Goal: Complete application form: Complete application form

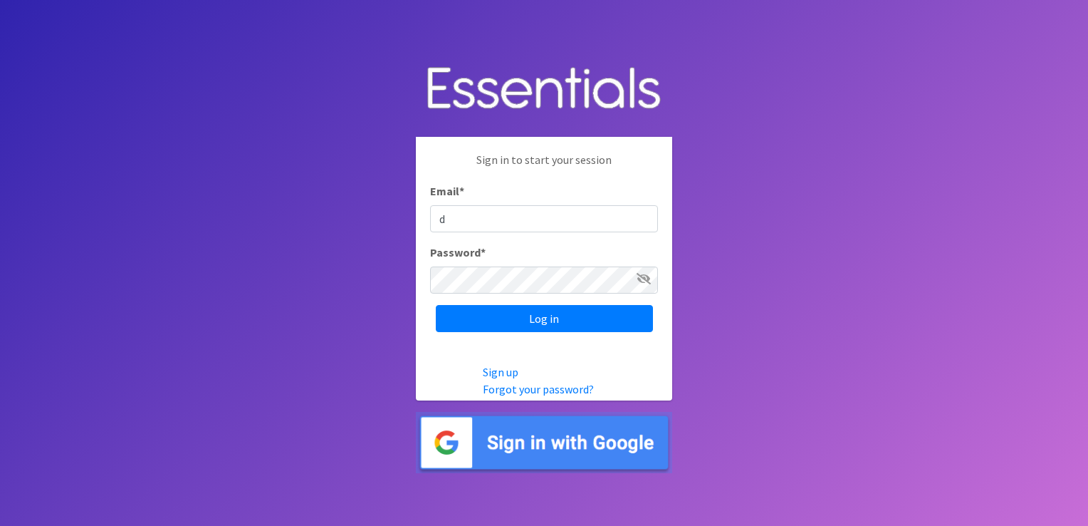
type input "[EMAIL_ADDRESS][DOMAIN_NAME]"
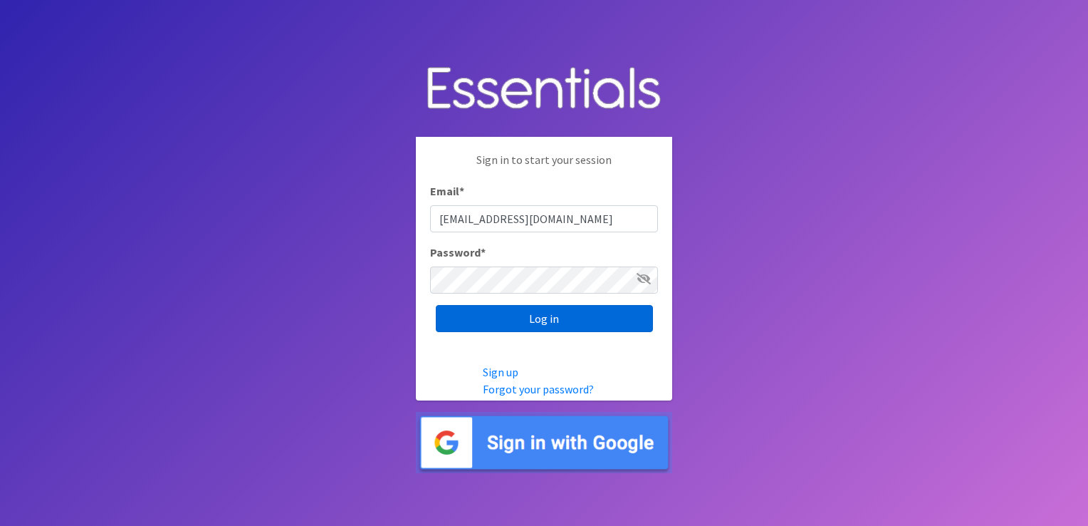
click at [499, 313] on input "Log in" at bounding box center [544, 318] width 217 height 27
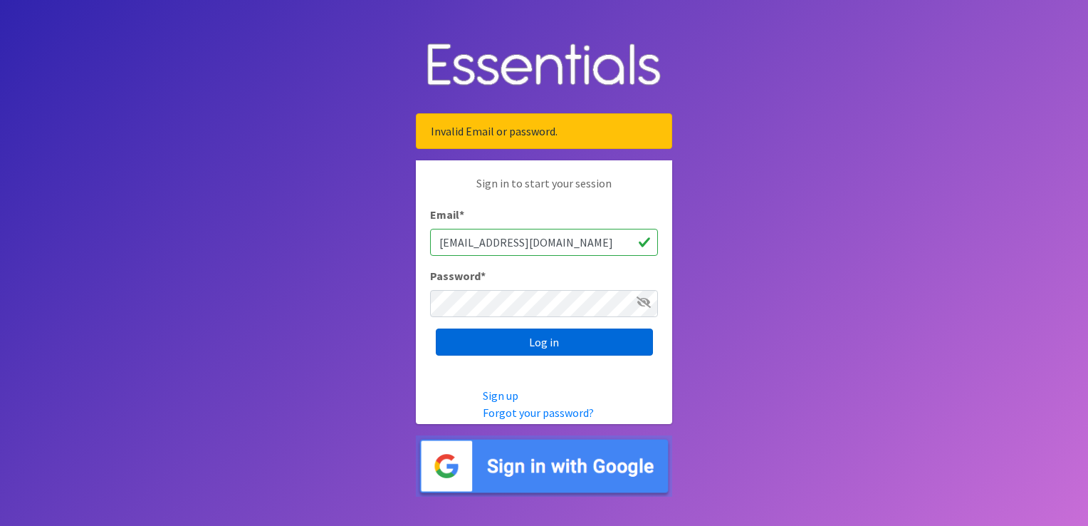
click at [530, 343] on input "Log in" at bounding box center [544, 341] width 217 height 27
click at [642, 301] on icon at bounding box center [644, 301] width 14 height 11
click at [584, 338] on input "Log in" at bounding box center [544, 341] width 217 height 27
click at [531, 415] on link "Forgot your password?" at bounding box center [538, 412] width 111 height 14
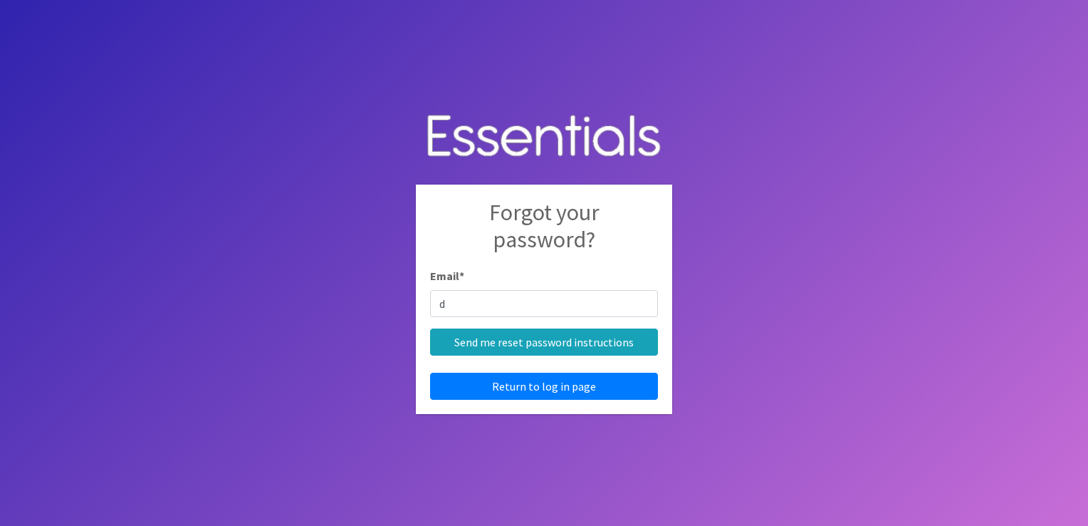
type input "dterrill@naranorthwest.org"
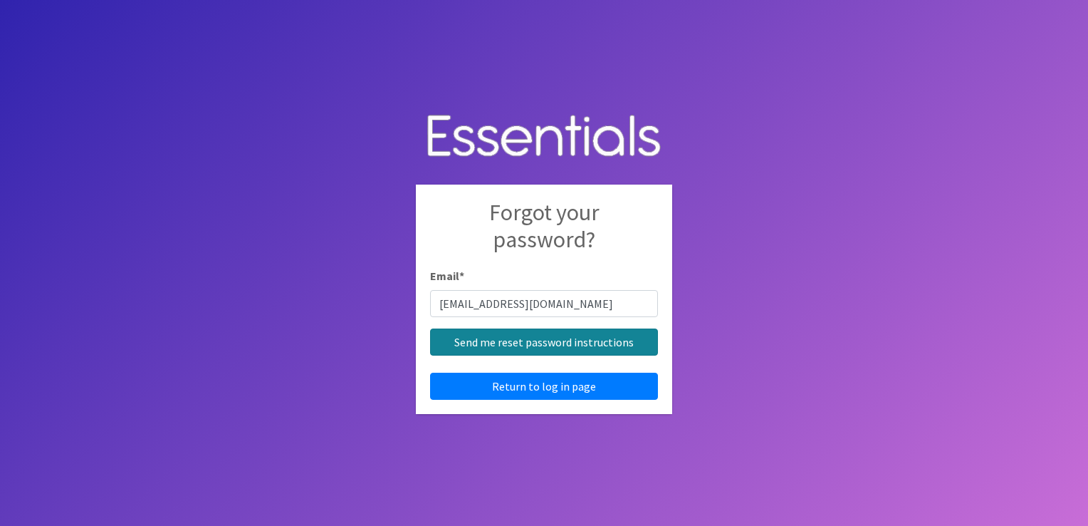
click at [504, 343] on input "Send me reset password instructions" at bounding box center [544, 341] width 228 height 27
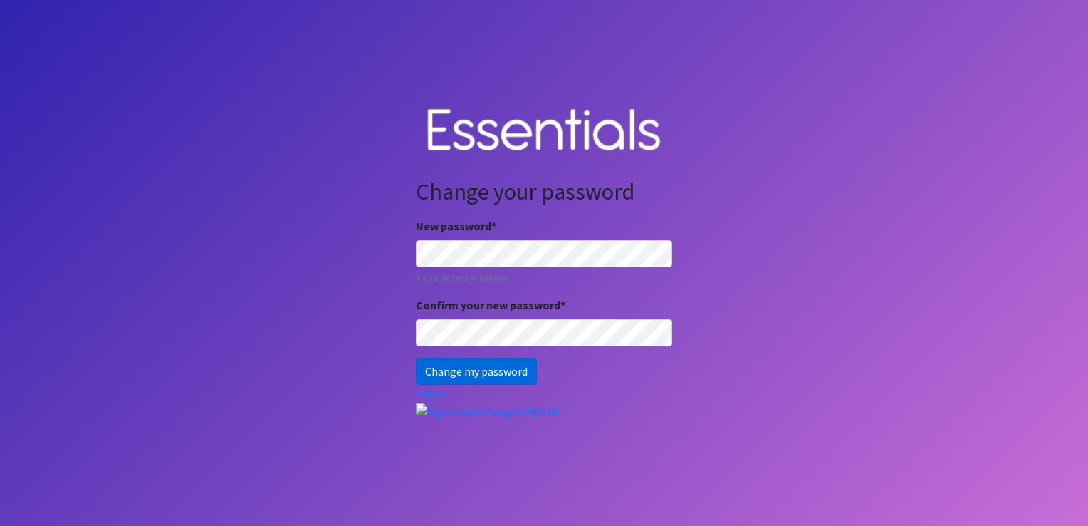
click at [513, 366] on input "Change my password" at bounding box center [476, 371] width 121 height 27
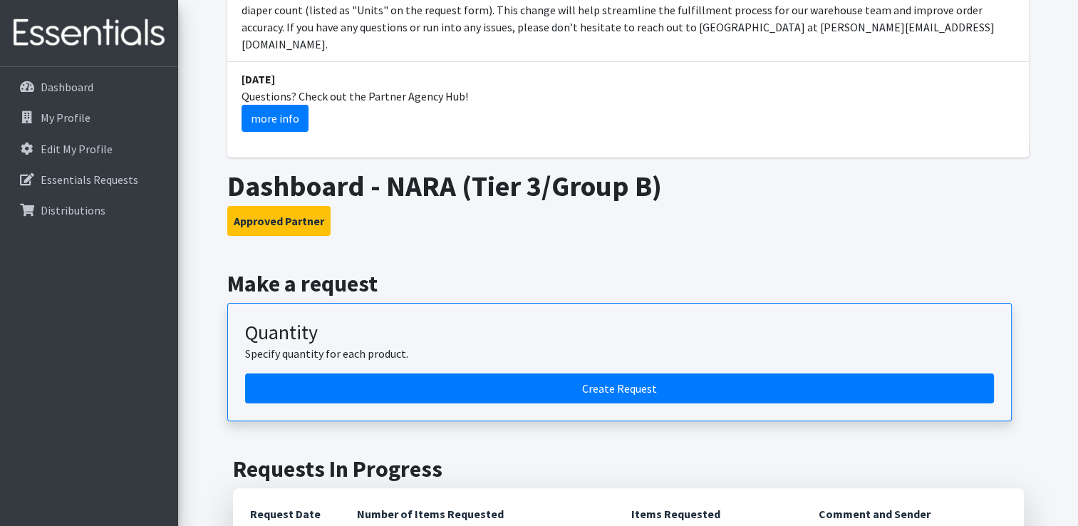
scroll to position [285, 0]
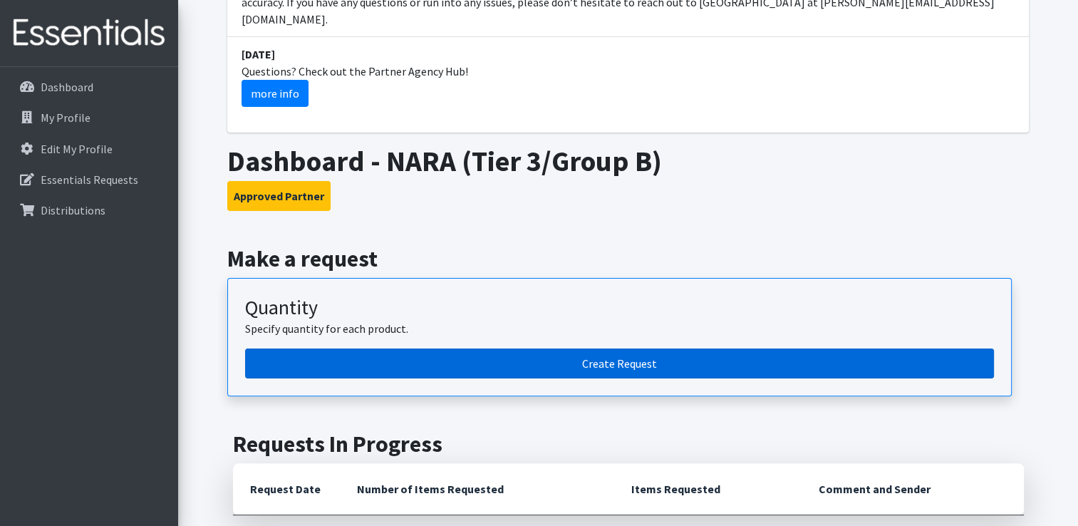
click at [549, 348] on link "Create Request" at bounding box center [619, 363] width 748 height 30
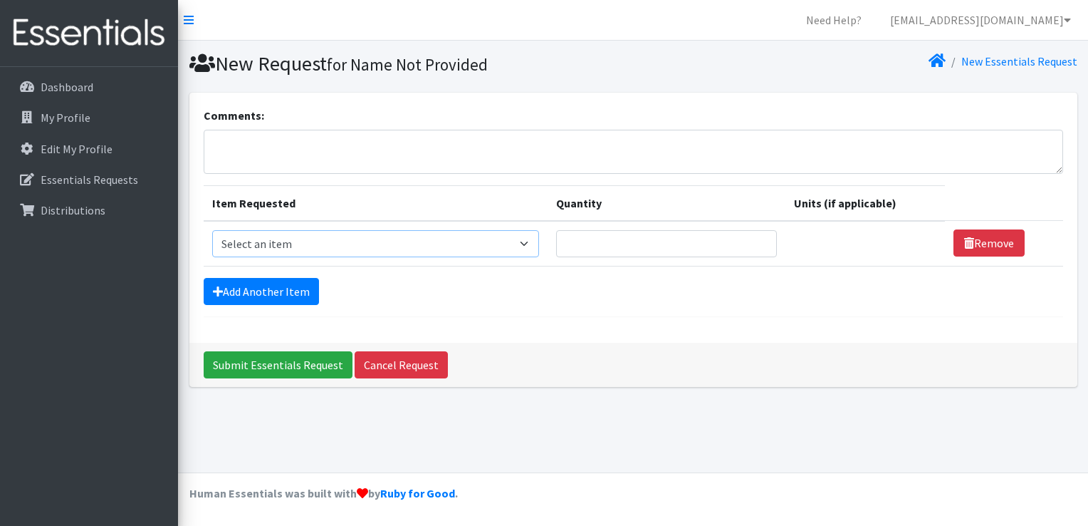
click at [531, 244] on select "Select an item Adult Briefs (Large, approx. 38"-56") Adult Briefs (Medium, appr…" at bounding box center [376, 243] width 328 height 27
select select "1187"
click at [212, 230] on select "Select an item Adult Briefs (Large, approx. 38"-56") Adult Briefs (Medium, appr…" at bounding box center [376, 243] width 328 height 27
click at [744, 240] on input "1" at bounding box center [659, 243] width 217 height 27
click at [744, 238] on input "2" at bounding box center [659, 243] width 217 height 27
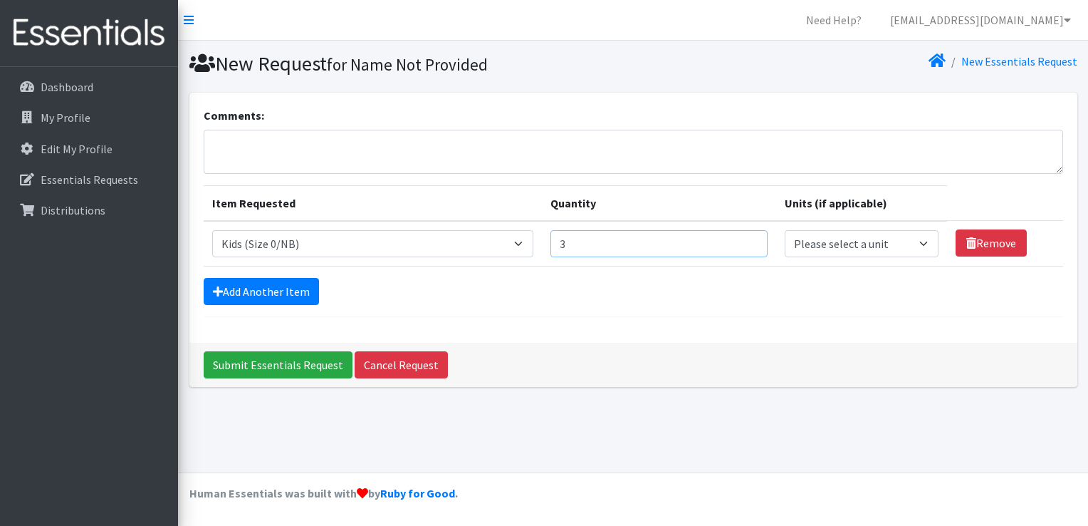
click at [744, 238] on input "3" at bounding box center [659, 243] width 217 height 27
click at [744, 237] on input "4" at bounding box center [659, 243] width 217 height 27
click at [744, 237] on input "5" at bounding box center [659, 243] width 217 height 27
click at [744, 237] on input "6" at bounding box center [659, 243] width 217 height 27
click at [744, 237] on input "7" at bounding box center [659, 243] width 217 height 27
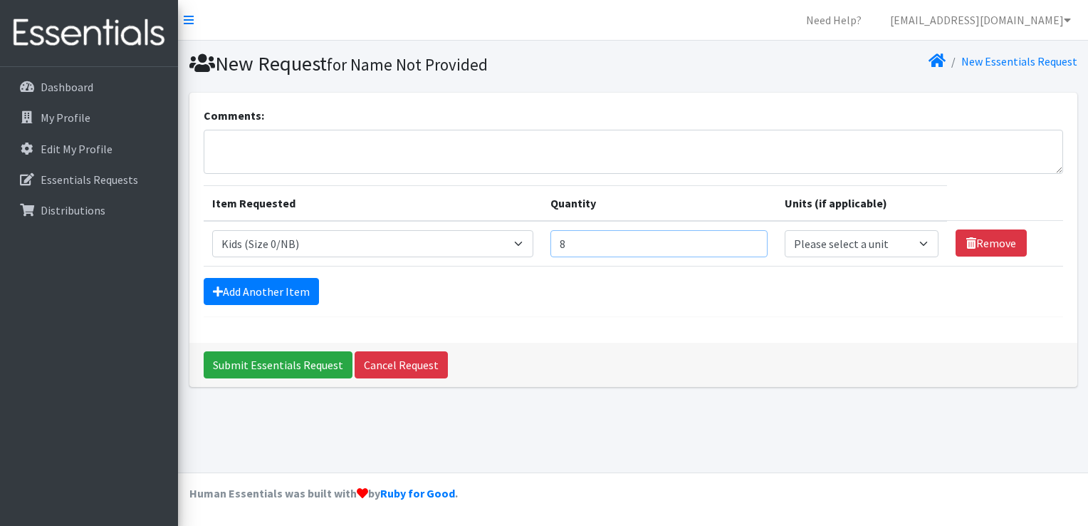
type input "8"
click at [744, 237] on input "8" at bounding box center [659, 243] width 217 height 27
click at [921, 242] on select "Please select a unit units packs" at bounding box center [862, 243] width 154 height 27
select select "pack"
click at [785, 230] on select "Please select a unit units packs" at bounding box center [862, 243] width 154 height 27
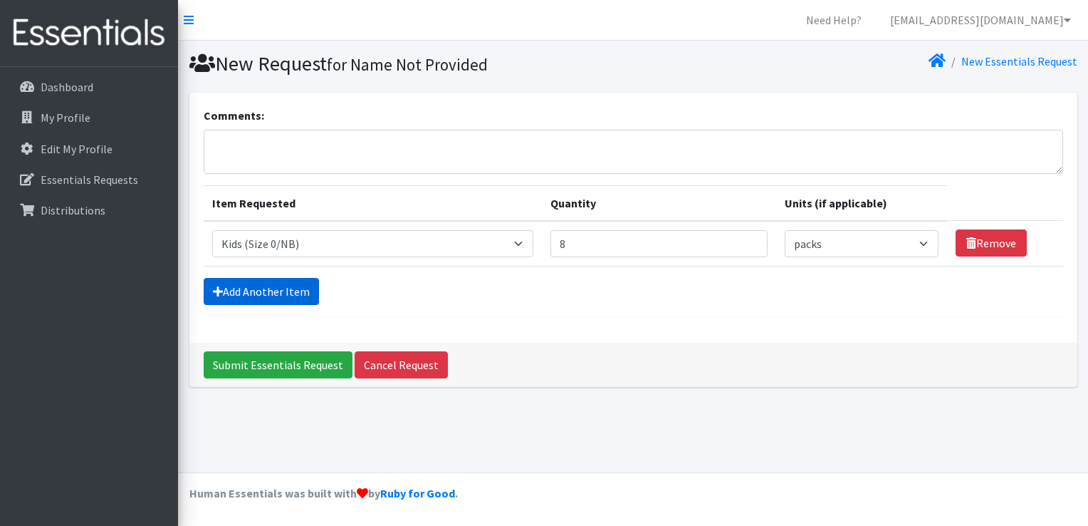
click at [288, 294] on link "Add Another Item" at bounding box center [261, 291] width 115 height 27
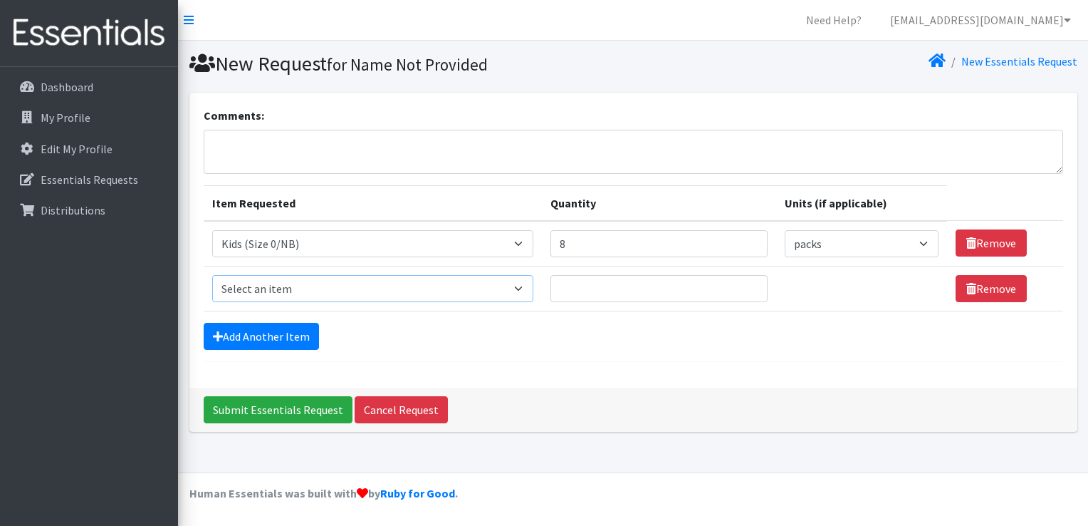
click at [523, 283] on select "Select an item Adult Briefs (Large, approx. 38"-56") Adult Briefs (Medium, appr…" at bounding box center [373, 288] width 322 height 27
select select "1182"
click at [212, 275] on select "Select an item Adult Briefs (Large, approx. 38"-56") Adult Briefs (Medium, appr…" at bounding box center [373, 288] width 322 height 27
click at [745, 244] on input "7" at bounding box center [659, 243] width 217 height 27
type input "6"
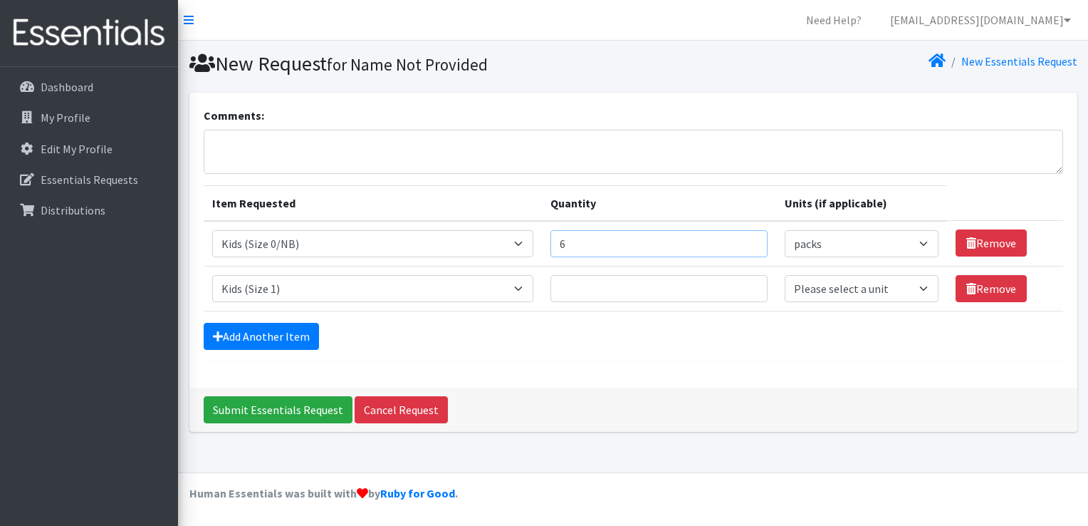
click at [745, 244] on input "6" at bounding box center [659, 243] width 217 height 27
click at [563, 292] on input "Quantity" at bounding box center [659, 288] width 217 height 27
type input "12"
click at [920, 290] on select "Please select a unit units packs" at bounding box center [862, 288] width 154 height 27
select select "pack"
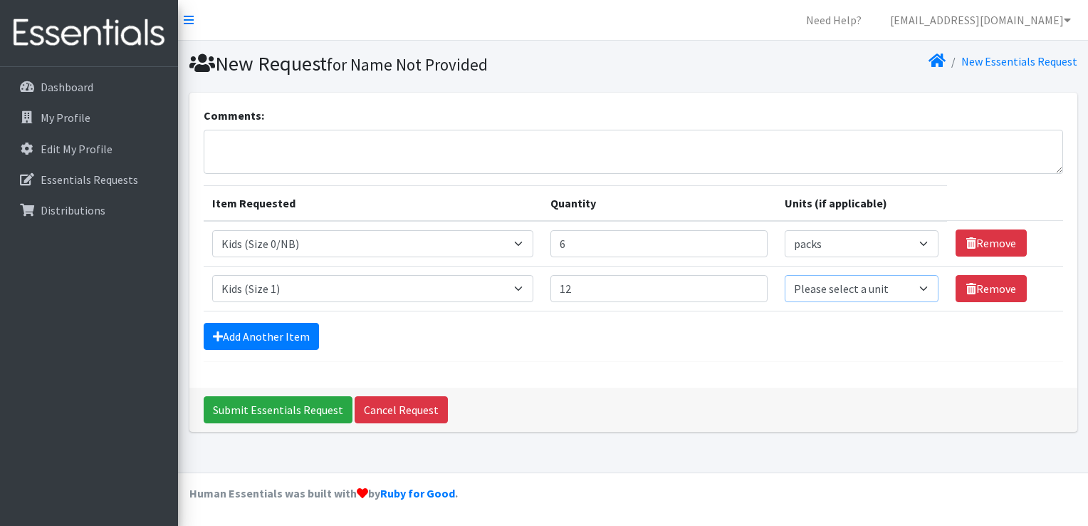
click at [785, 275] on select "Please select a unit units packs" at bounding box center [862, 288] width 154 height 27
click at [247, 332] on link "Add Another Item" at bounding box center [261, 336] width 115 height 27
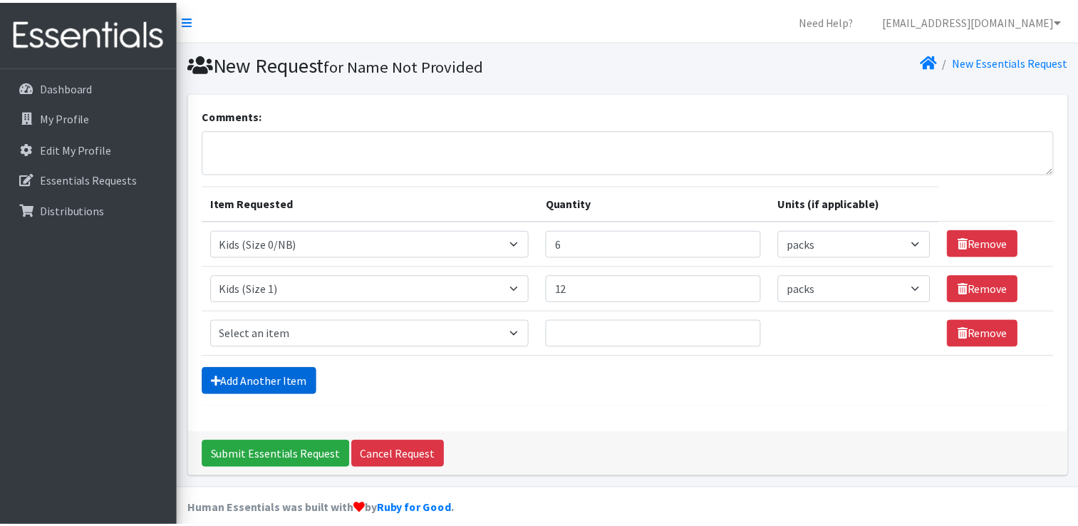
scroll to position [13, 0]
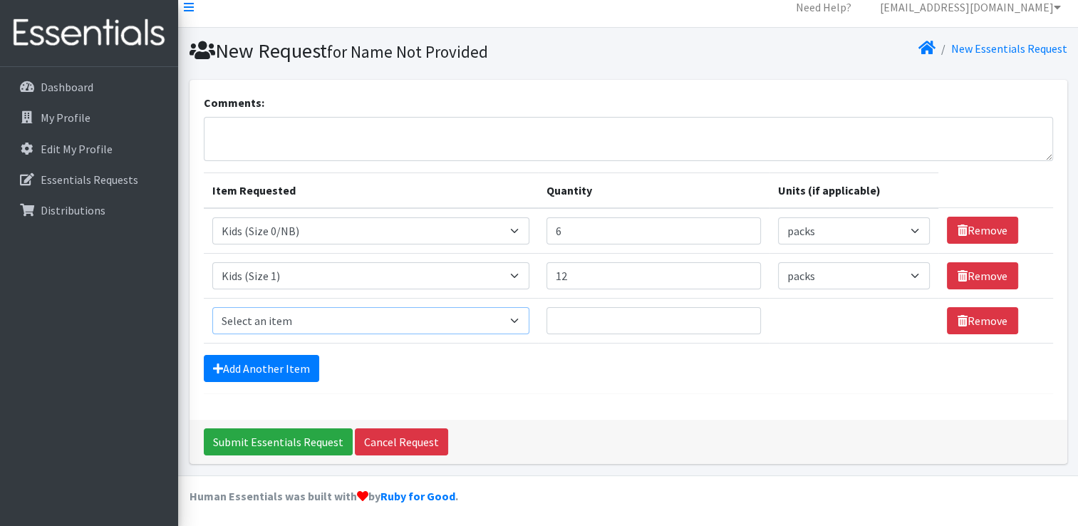
click at [521, 315] on select "Select an item Adult Briefs (Large, approx. 38"-56") Adult Briefs (Medium, appr…" at bounding box center [371, 320] width 318 height 27
select select "1183"
click at [212, 307] on select "Select an item Adult Briefs (Large, approx. 38"-56") Adult Briefs (Medium, appr…" at bounding box center [371, 320] width 318 height 27
click at [560, 318] on input "Quantity" at bounding box center [653, 320] width 214 height 27
type input "10"
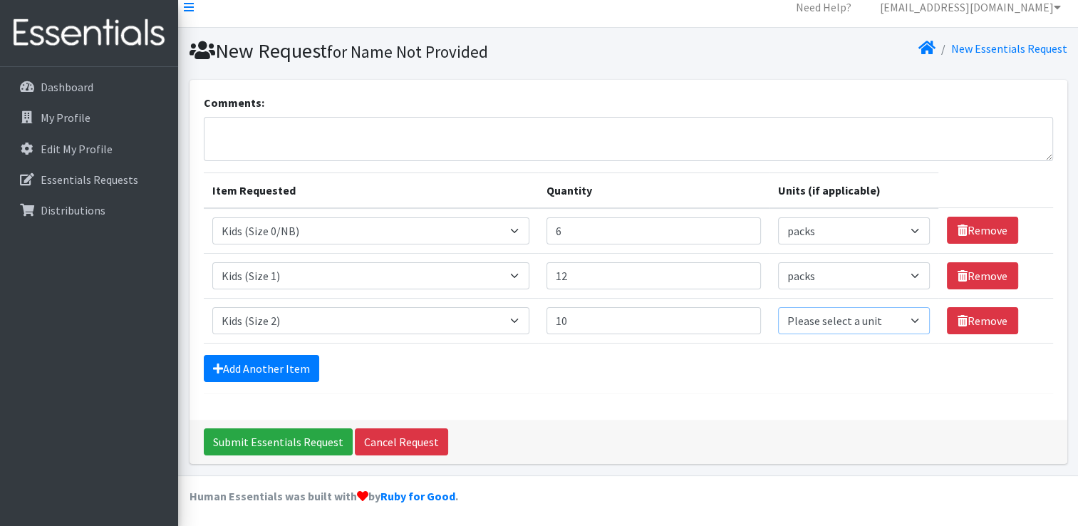
click at [909, 315] on select "Please select a unit units packs" at bounding box center [854, 320] width 152 height 27
select select "pack"
click at [778, 307] on select "Please select a unit units packs" at bounding box center [854, 320] width 152 height 27
click at [282, 362] on link "Add Another Item" at bounding box center [261, 368] width 115 height 27
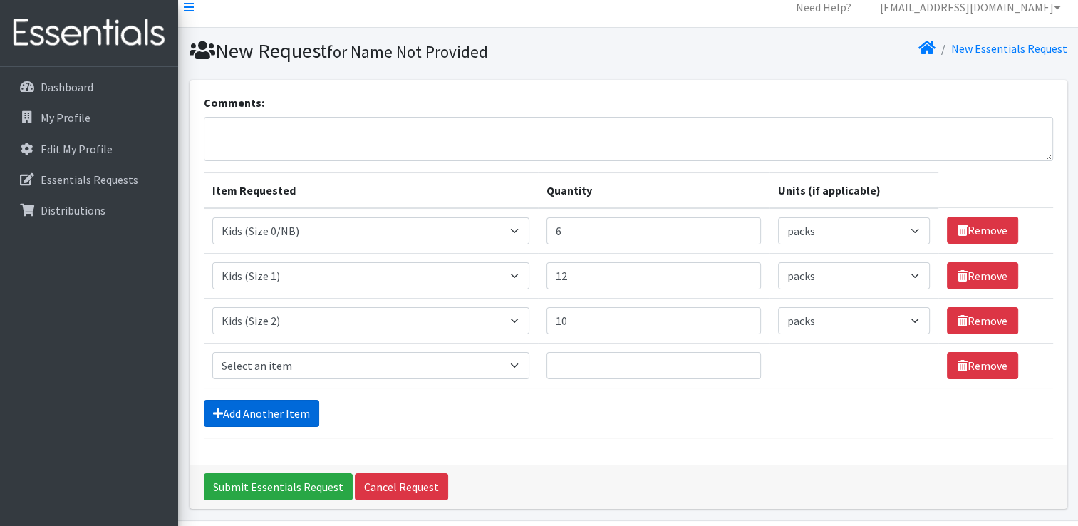
scroll to position [58, 0]
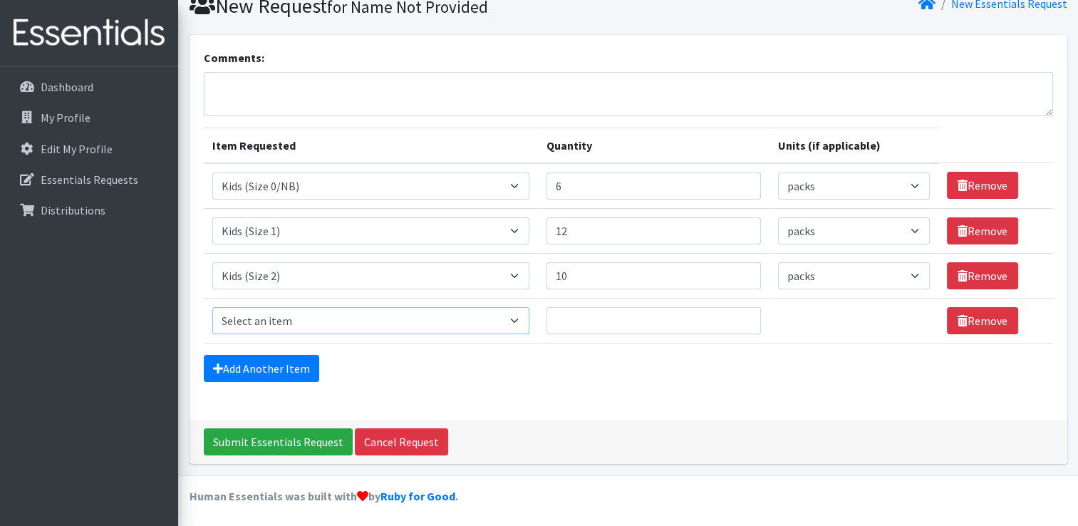
click at [518, 318] on select "Select an item Adult Briefs (Large, approx. 38"-56") Adult Briefs (Medium, appr…" at bounding box center [371, 320] width 318 height 27
select select "1186"
click at [212, 307] on select "Select an item Adult Briefs (Large, approx. 38"-56") Adult Briefs (Medium, appr…" at bounding box center [371, 320] width 318 height 27
click at [910, 319] on select "Please select a unit units packs" at bounding box center [854, 320] width 152 height 27
select select "pack"
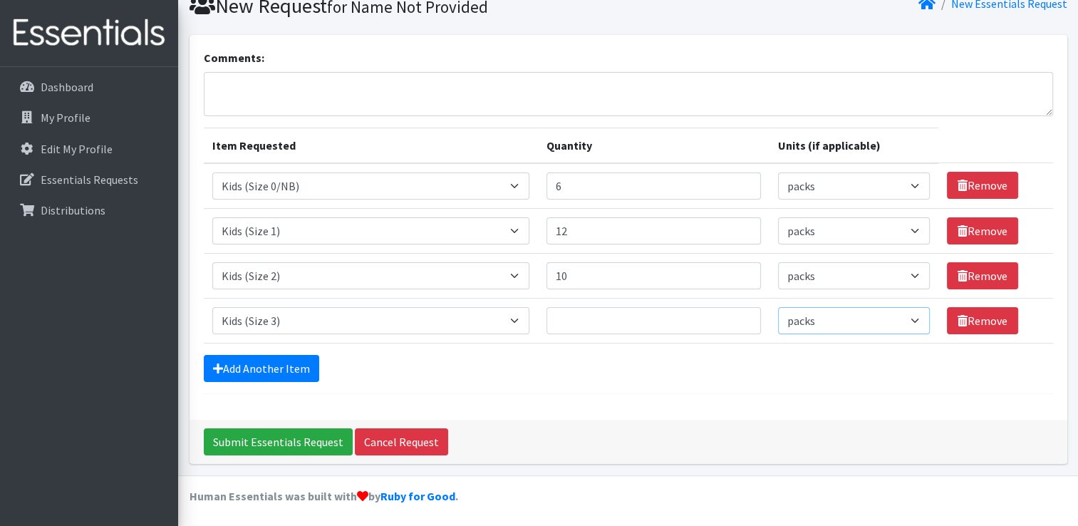
click at [778, 307] on select "Please select a unit units packs" at bounding box center [854, 320] width 152 height 27
click at [565, 319] on input "Quantity" at bounding box center [653, 320] width 214 height 27
type input "12"
click at [265, 368] on link "Add Another Item" at bounding box center [261, 368] width 115 height 27
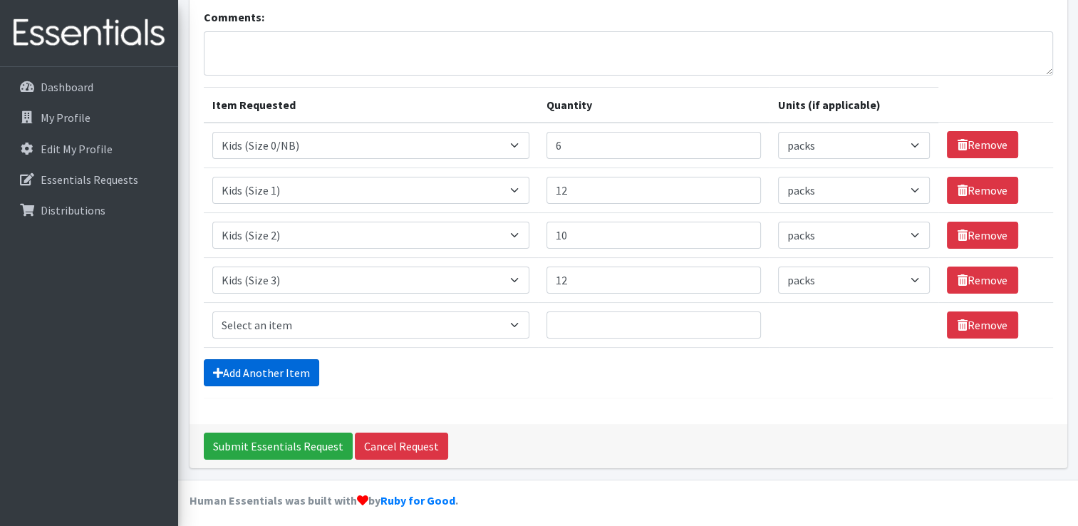
scroll to position [103, 0]
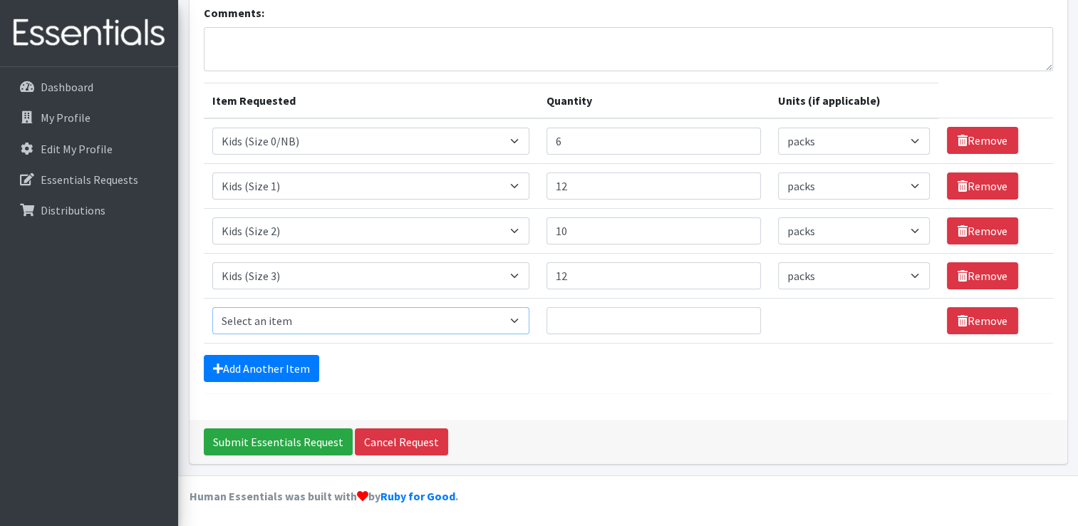
click at [524, 315] on select "Select an item Adult Briefs (Large, approx. 38"-56") Adult Briefs (Medium, appr…" at bounding box center [371, 320] width 318 height 27
select select "1161"
click at [212, 307] on select "Select an item Adult Briefs (Large, approx. 38"-56") Adult Briefs (Medium, appr…" at bounding box center [371, 320] width 318 height 27
click at [903, 317] on select "Please select a unit units packs" at bounding box center [854, 320] width 152 height 27
select select "pack"
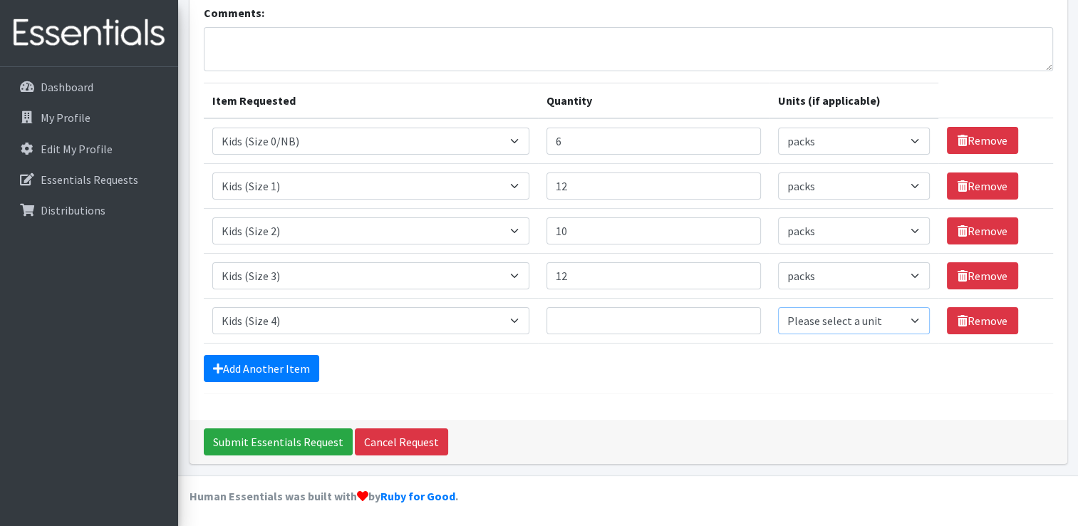
click at [778, 307] on select "Please select a unit units packs" at bounding box center [854, 320] width 152 height 27
click at [583, 319] on input "Quantity" at bounding box center [653, 320] width 214 height 27
type input "30"
click at [293, 359] on link "Add Another Item" at bounding box center [261, 368] width 115 height 27
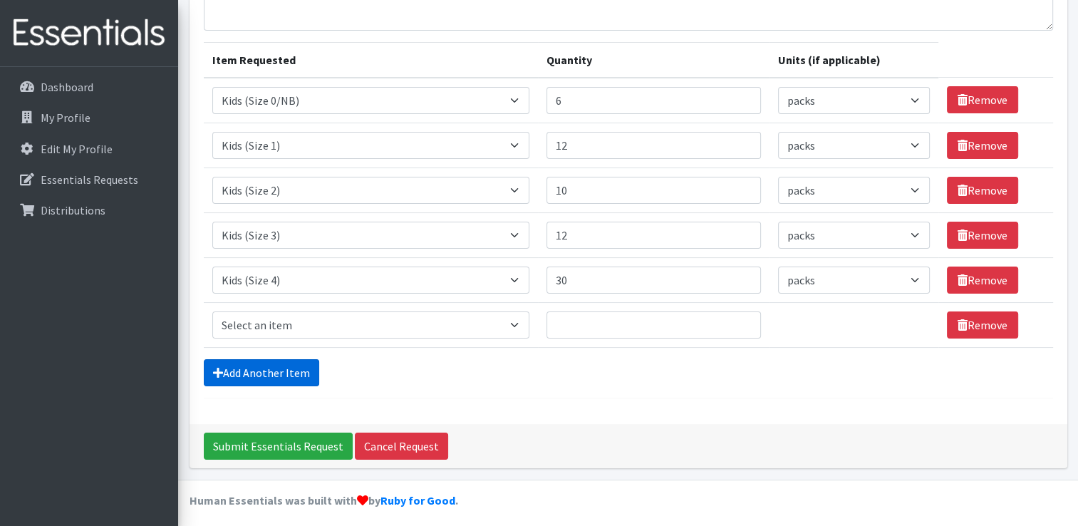
scroll to position [147, 0]
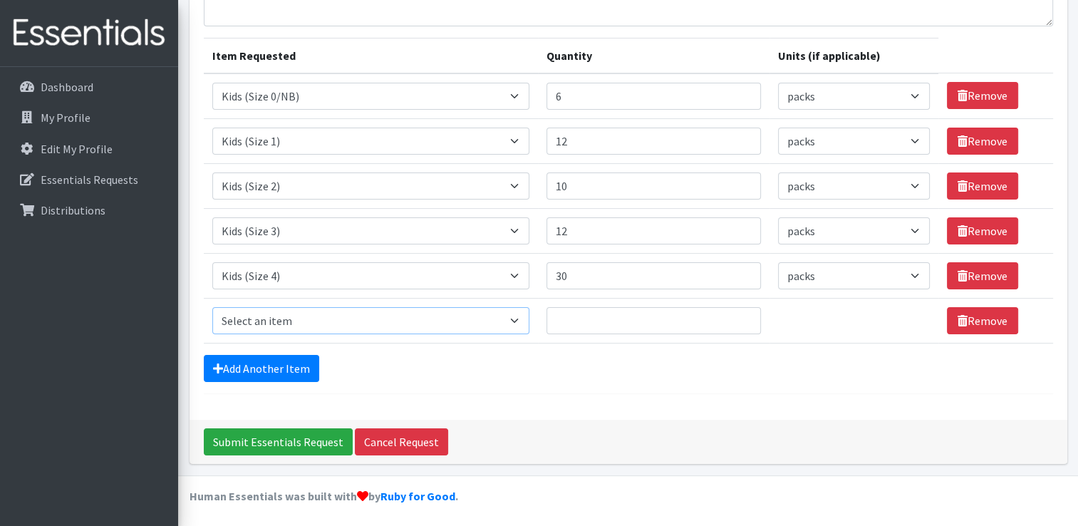
click at [524, 319] on select "Select an item Adult Briefs (Large, approx. 38"-56") Adult Briefs (Medium, appr…" at bounding box center [371, 320] width 318 height 27
select select "1162"
click at [212, 307] on select "Select an item Adult Briefs (Large, approx. 38"-56") Adult Briefs (Medium, appr…" at bounding box center [371, 320] width 318 height 27
click at [911, 323] on select "Please select a unit units packs" at bounding box center [854, 320] width 152 height 27
select select "pack"
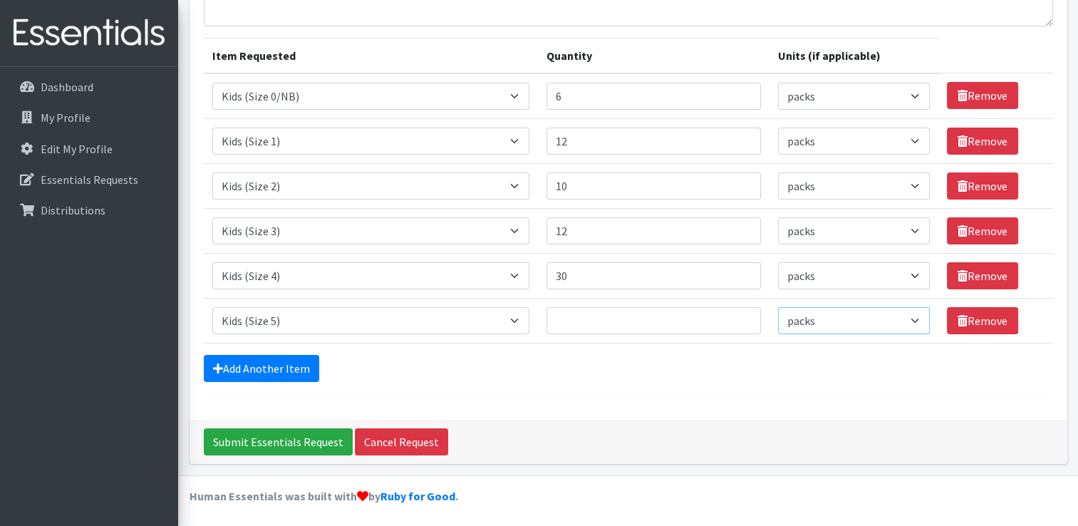
click at [778, 307] on select "Please select a unit units packs" at bounding box center [854, 320] width 152 height 27
click at [576, 315] on input "Quantity" at bounding box center [653, 320] width 214 height 27
type input "30"
click at [279, 365] on link "Add Another Item" at bounding box center [261, 368] width 115 height 27
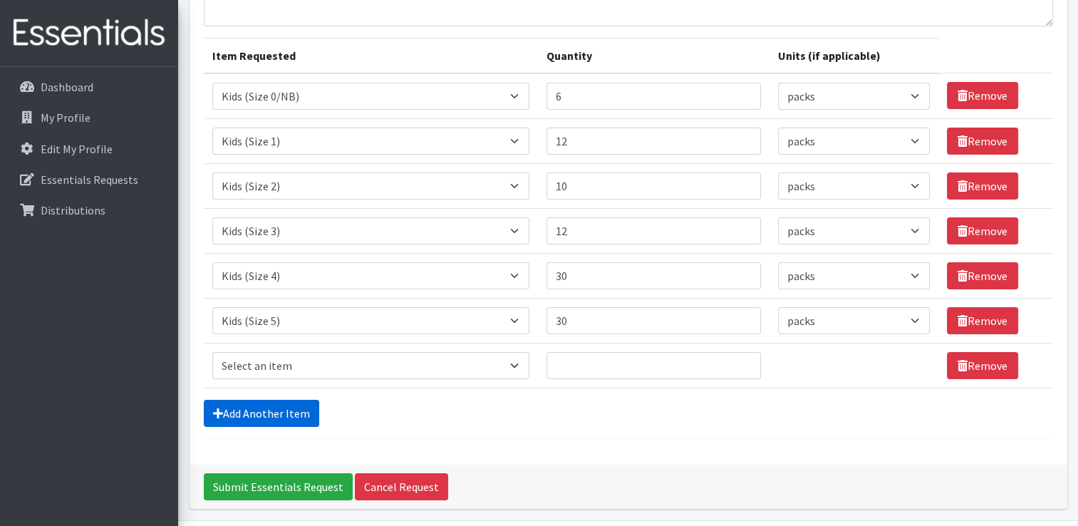
scroll to position [192, 0]
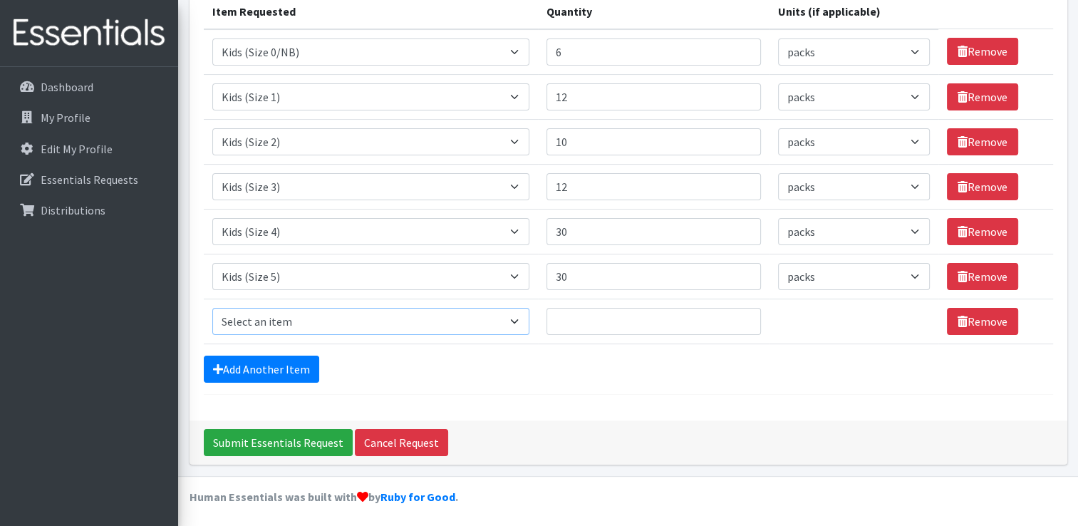
click at [518, 320] on select "Select an item Adult Briefs (Large, approx. 38"-56") Adult Briefs (Medium, appr…" at bounding box center [371, 321] width 318 height 27
select select "1164"
click at [212, 308] on select "Select an item Adult Briefs (Large, approx. 38"-56") Adult Briefs (Medium, appr…" at bounding box center [371, 321] width 318 height 27
click at [909, 319] on select "Please select a unit units packs" at bounding box center [854, 321] width 152 height 27
select select "pack"
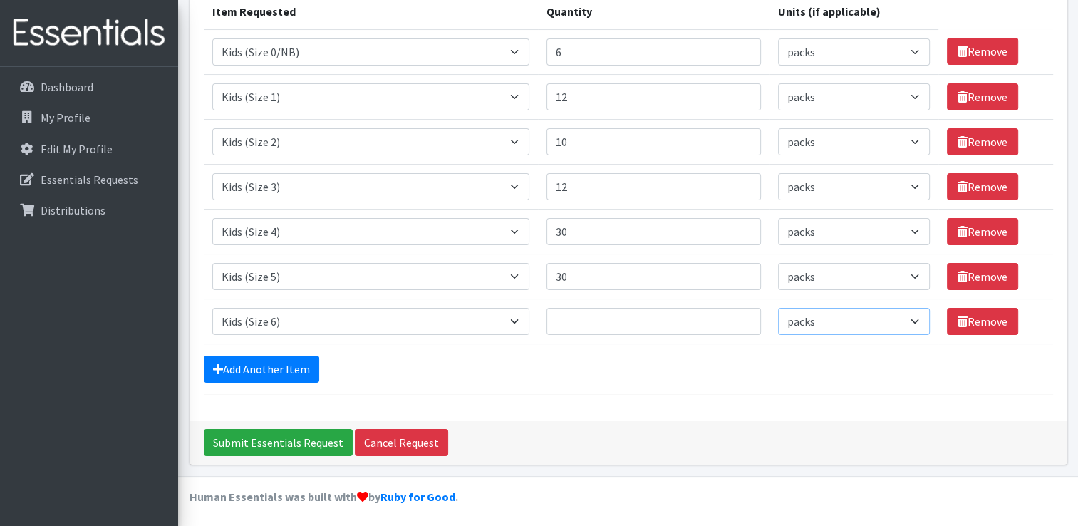
click at [778, 308] on select "Please select a unit units packs" at bounding box center [854, 321] width 152 height 27
click at [581, 318] on input "Quantity" at bounding box center [653, 321] width 214 height 27
type input "20"
click at [299, 363] on link "Add Another Item" at bounding box center [261, 368] width 115 height 27
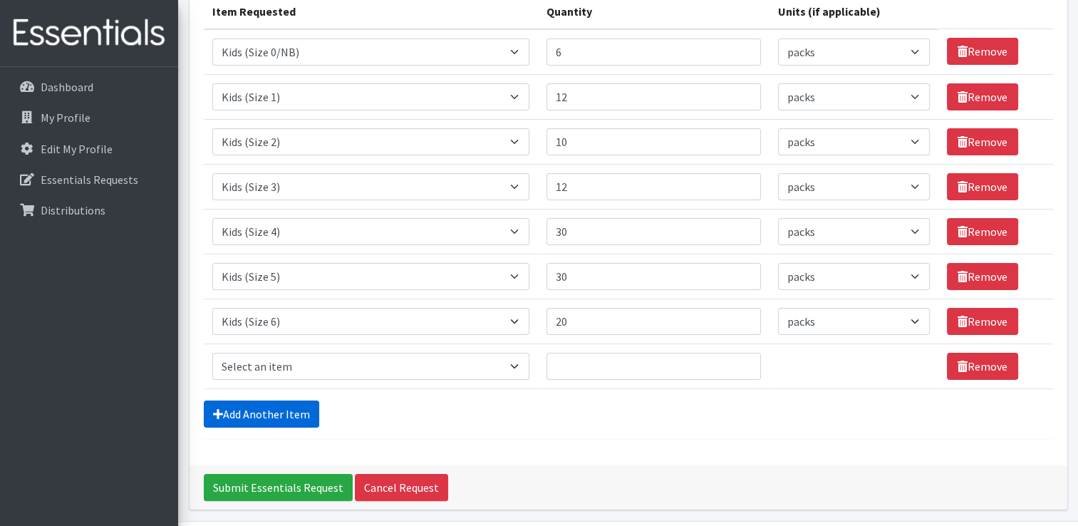
scroll to position [236, 0]
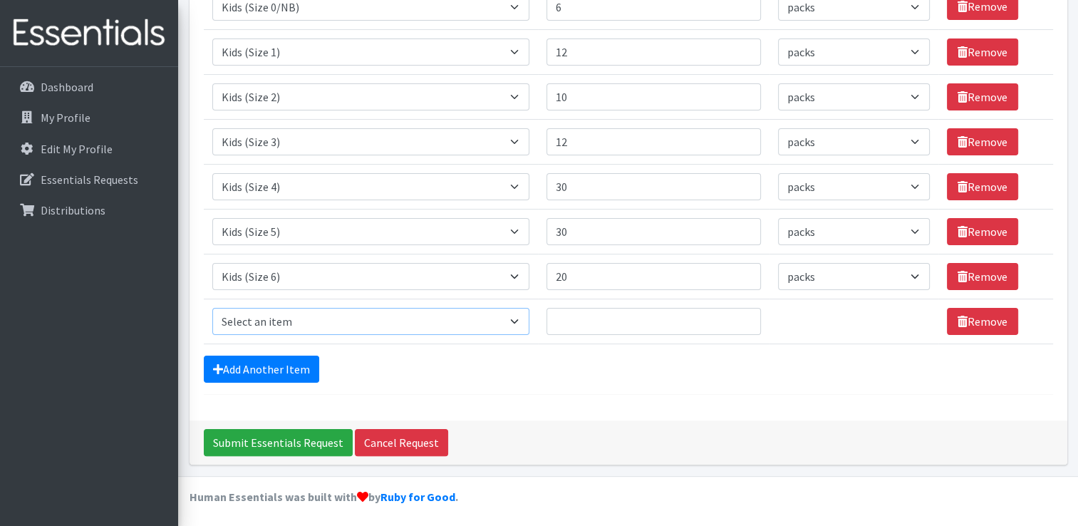
click at [517, 316] on select "Select an item Adult Briefs (Large, approx. 38"-56") Adult Briefs (Medium, appr…" at bounding box center [371, 321] width 318 height 27
select select "1631"
click at [212, 308] on select "Select an item Adult Briefs (Large, approx. 38"-56") Adult Briefs (Medium, appr…" at bounding box center [371, 321] width 318 height 27
click at [913, 318] on select "Please select a unit units packs" at bounding box center [854, 321] width 152 height 27
select select "pack"
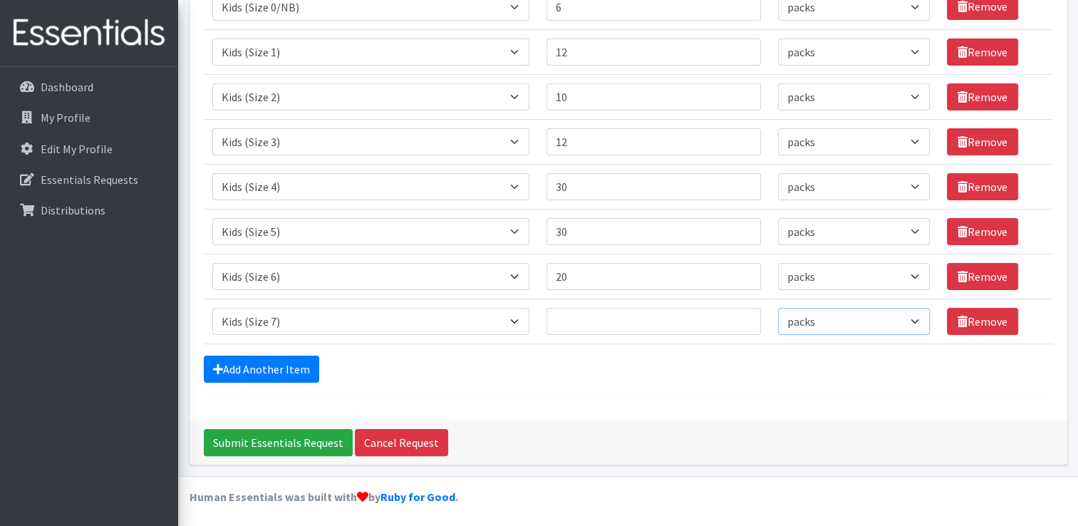
click at [778, 308] on select "Please select a unit units packs" at bounding box center [854, 321] width 152 height 27
click at [578, 318] on input "Quantity" at bounding box center [653, 321] width 214 height 27
type input "10"
click at [294, 363] on link "Add Another Item" at bounding box center [261, 368] width 115 height 27
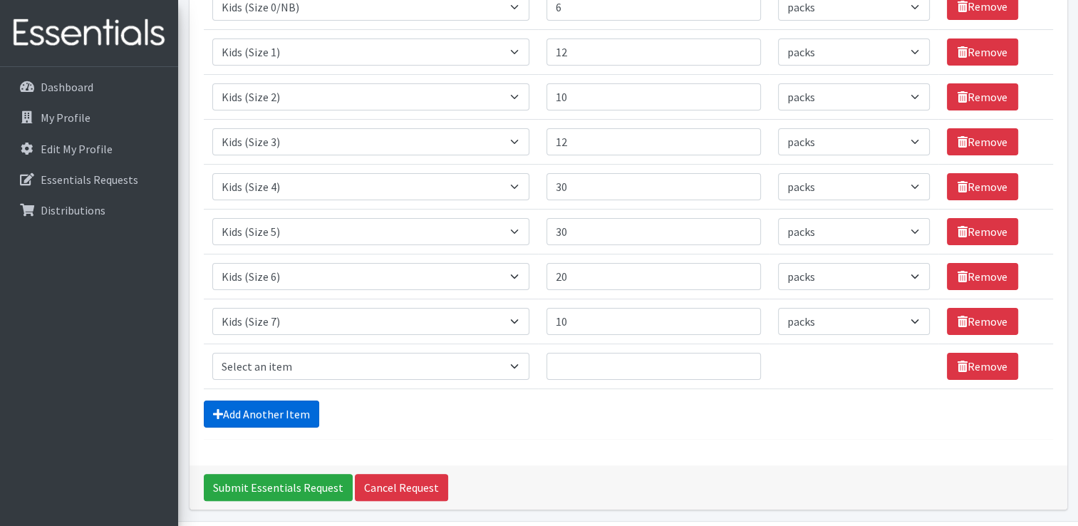
scroll to position [281, 0]
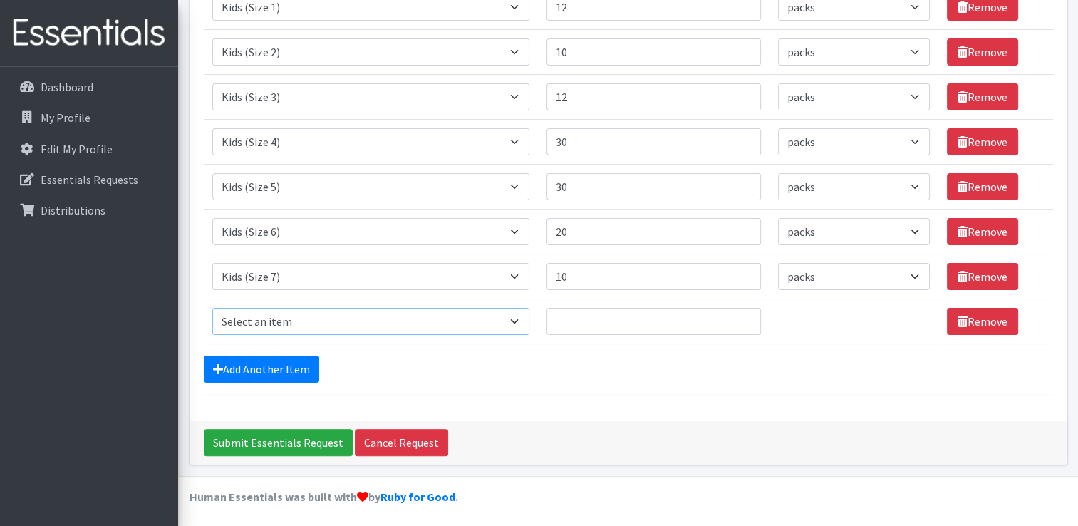
click at [518, 323] on select "Select an item Adult Briefs (Large, approx. 38"-56") Adult Briefs (Medium, appr…" at bounding box center [371, 321] width 318 height 27
select select "1169"
click at [212, 308] on select "Select an item Adult Briefs (Large, approx. 38"-56") Adult Briefs (Medium, appr…" at bounding box center [371, 321] width 318 height 27
click at [906, 318] on select "Please select a unit units packs" at bounding box center [854, 321] width 152 height 27
select select "pack"
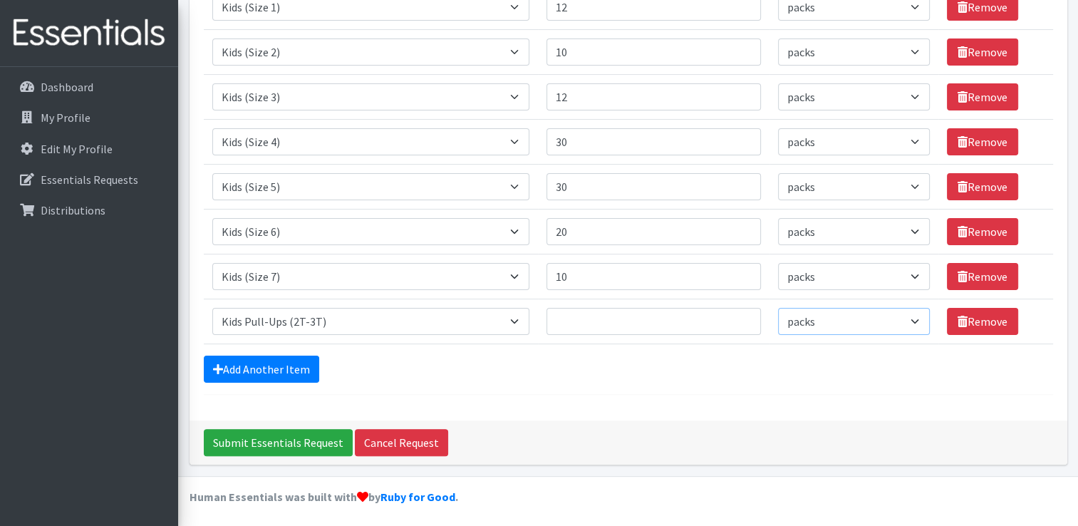
click at [778, 308] on select "Please select a unit units packs" at bounding box center [854, 321] width 152 height 27
click at [573, 321] on input "Quantity" at bounding box center [653, 321] width 214 height 27
type input "4"
click at [293, 360] on link "Add Another Item" at bounding box center [261, 368] width 115 height 27
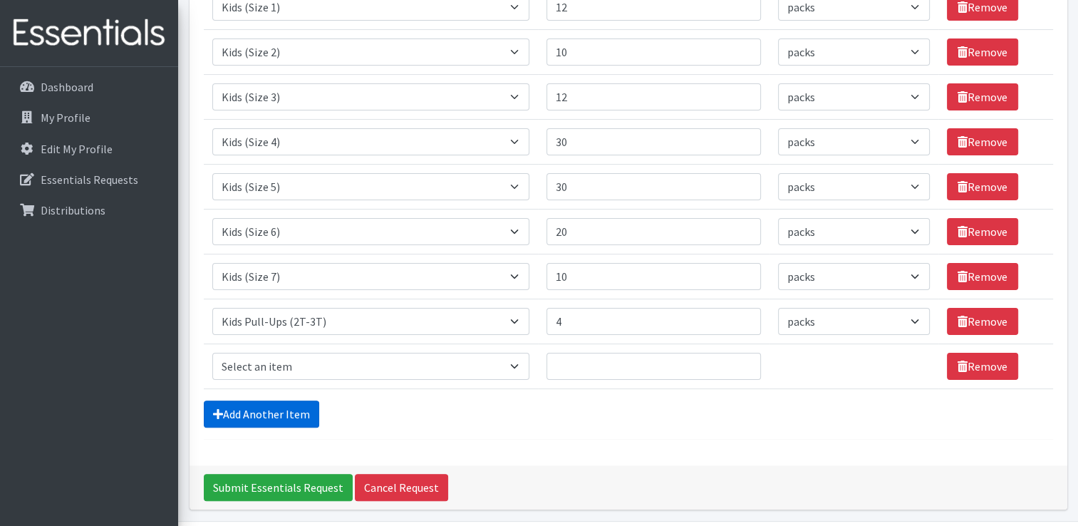
scroll to position [326, 0]
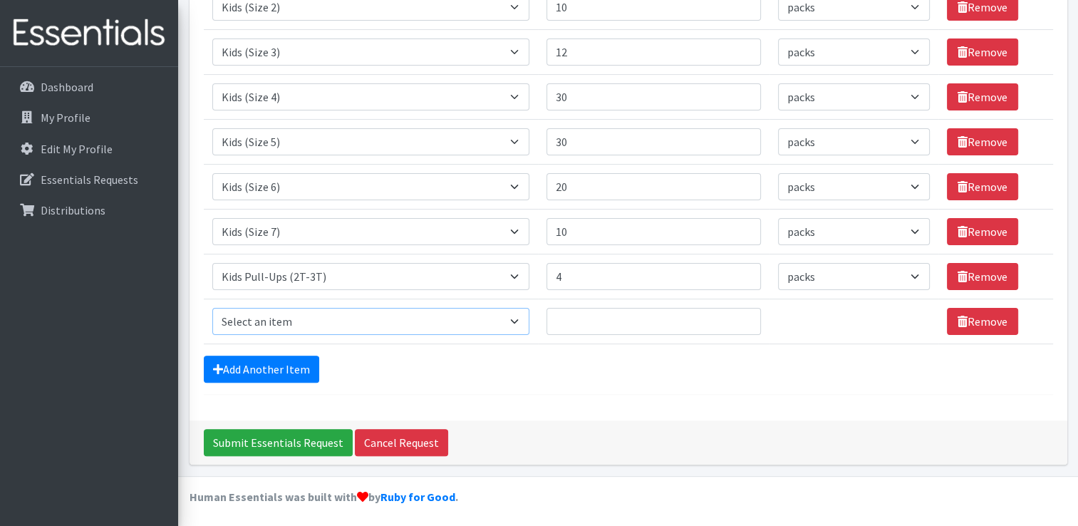
click at [522, 320] on select "Select an item Adult Briefs (Large, approx. 38"-56") Adult Briefs (Medium, appr…" at bounding box center [371, 321] width 318 height 27
select select "1171"
click at [212, 308] on select "Select an item Adult Briefs (Large, approx. 38"-56") Adult Briefs (Medium, appr…" at bounding box center [371, 321] width 318 height 27
click at [914, 316] on select "Please select a unit units packs" at bounding box center [854, 321] width 152 height 27
select select "pack"
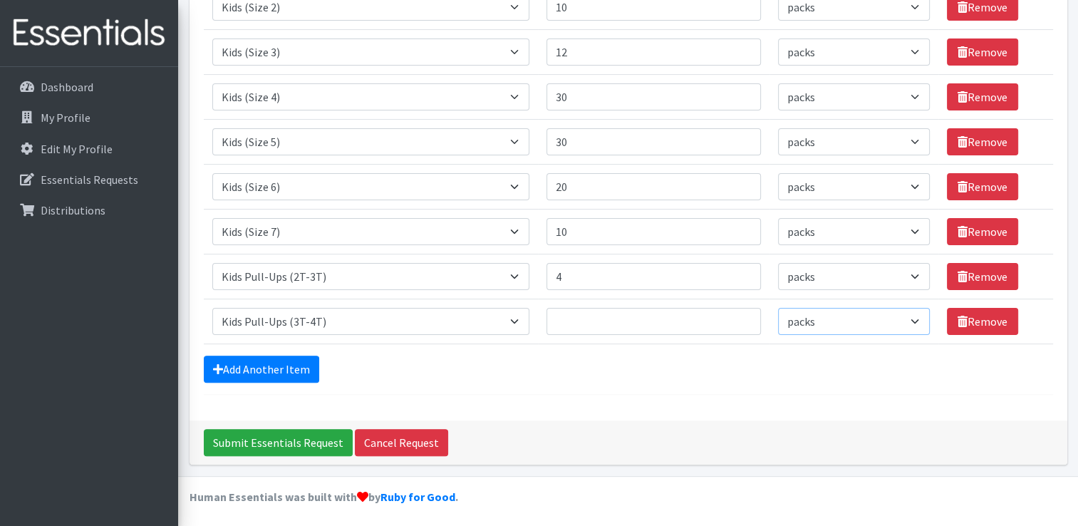
click at [778, 308] on select "Please select a unit units packs" at bounding box center [854, 321] width 152 height 27
click at [565, 313] on input "Quantity" at bounding box center [653, 321] width 214 height 27
type input "4"
click at [296, 365] on link "Add Another Item" at bounding box center [261, 368] width 115 height 27
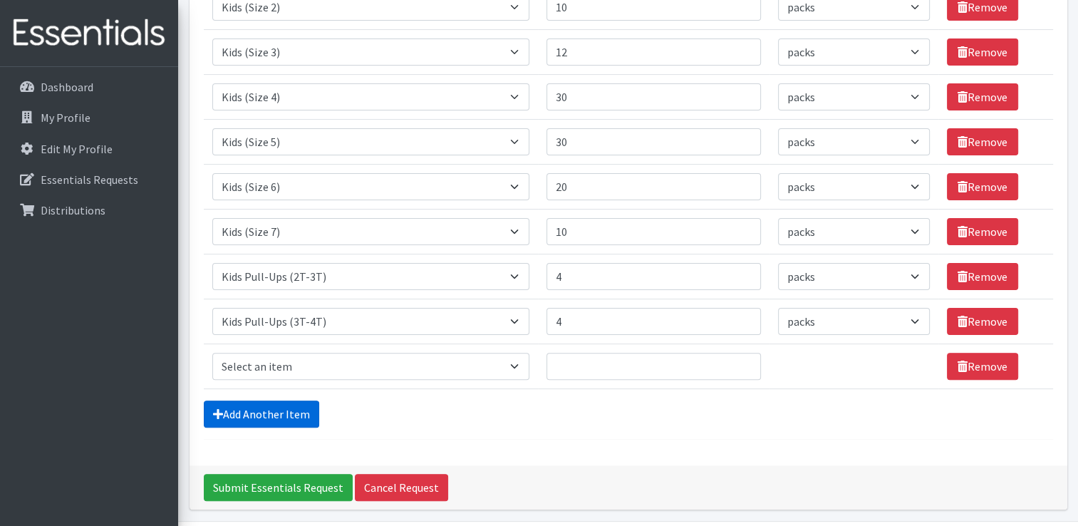
scroll to position [370, 0]
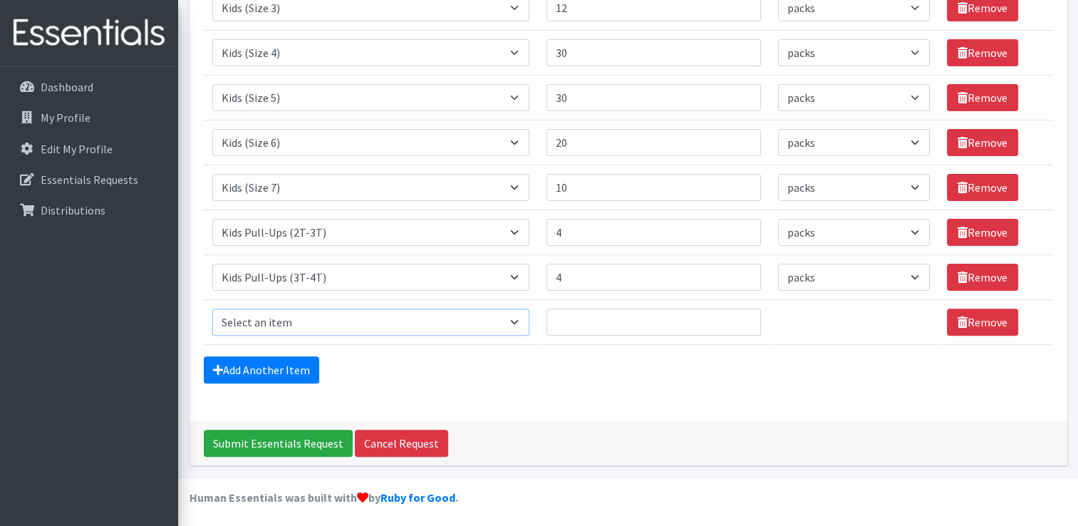
click at [520, 323] on select "Select an item Adult Briefs (Large, approx. 38"-56") Adult Briefs (Medium, appr…" at bounding box center [371, 321] width 318 height 27
click at [994, 326] on link "Remove" at bounding box center [981, 321] width 71 height 27
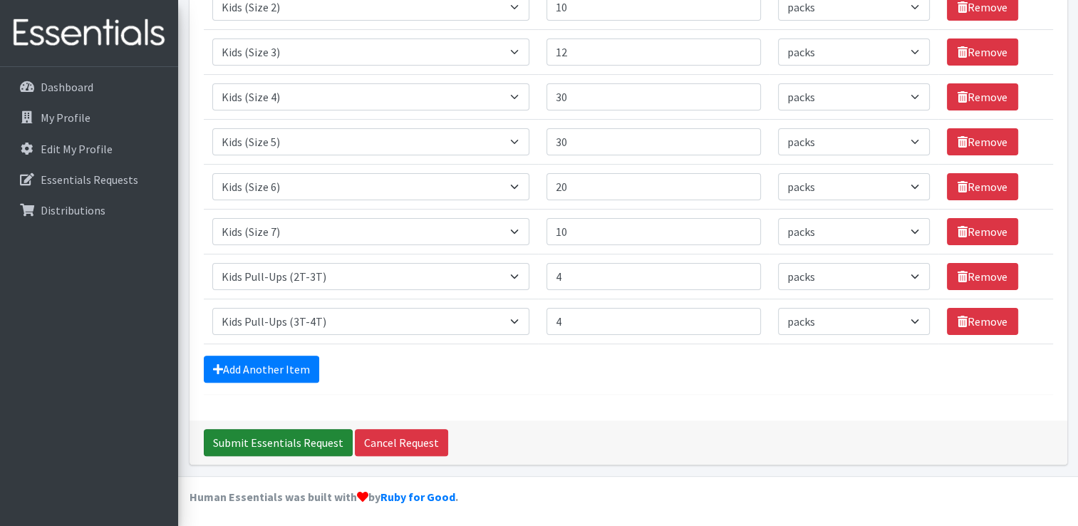
click at [287, 437] on input "Submit Essentials Request" at bounding box center [278, 442] width 149 height 27
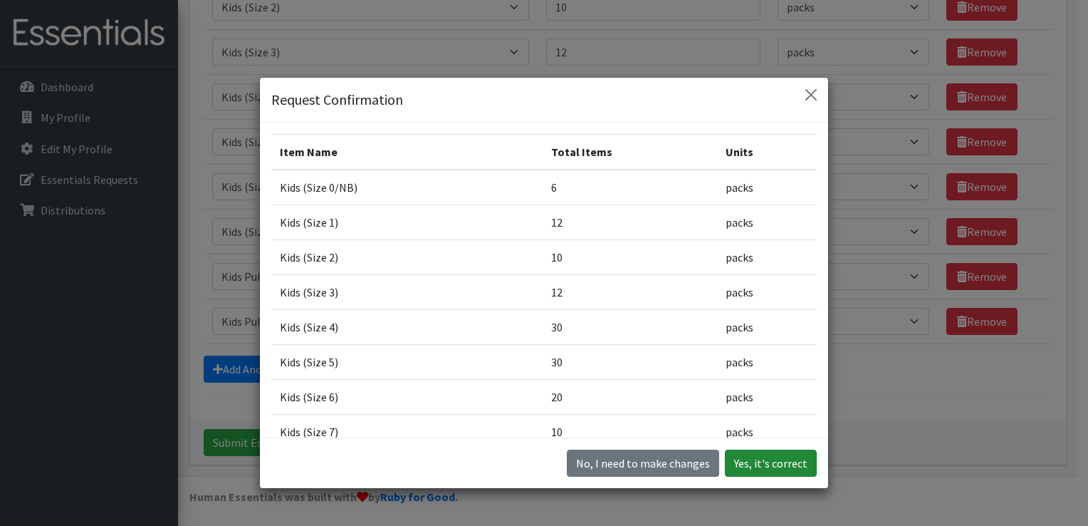
click at [766, 460] on button "Yes, it's correct" at bounding box center [771, 462] width 92 height 27
